Goal: Transaction & Acquisition: Subscribe to service/newsletter

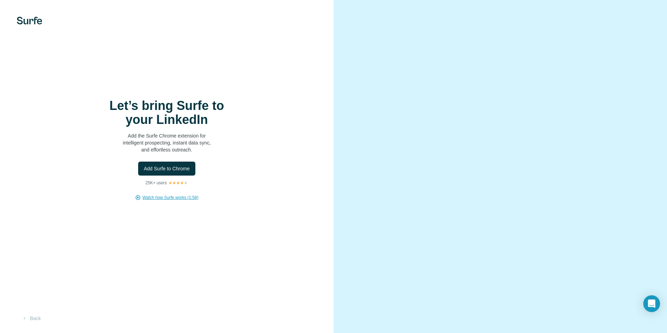
click at [184, 196] on span "Watch how Surfe works (1:58)" at bounding box center [170, 197] width 56 height 6
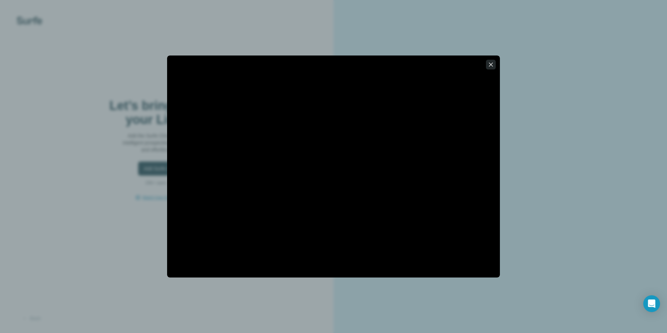
click at [490, 63] on icon "button" at bounding box center [491, 64] width 4 height 4
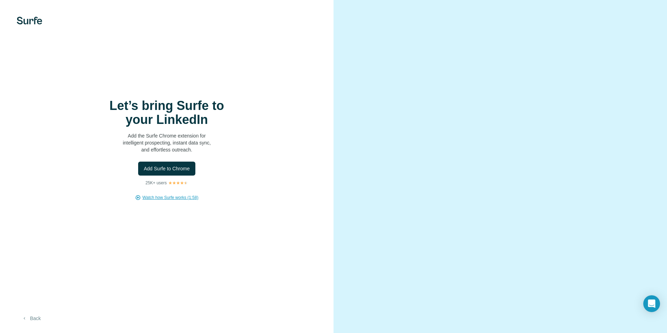
click at [24, 317] on icon "button" at bounding box center [25, 318] width 6 height 6
click at [651, 300] on icon "Open Intercom Messenger" at bounding box center [651, 303] width 8 height 9
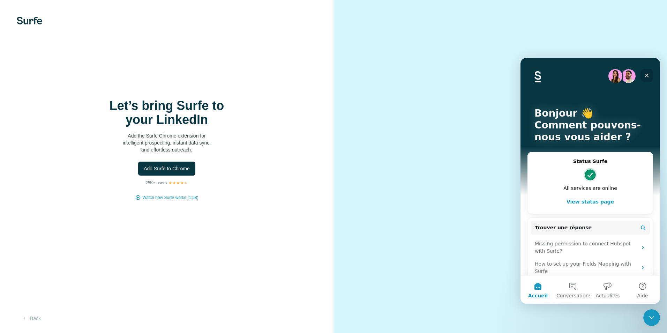
click at [650, 70] on div "Fermer" at bounding box center [647, 75] width 13 height 13
